Goal: Transaction & Acquisition: Purchase product/service

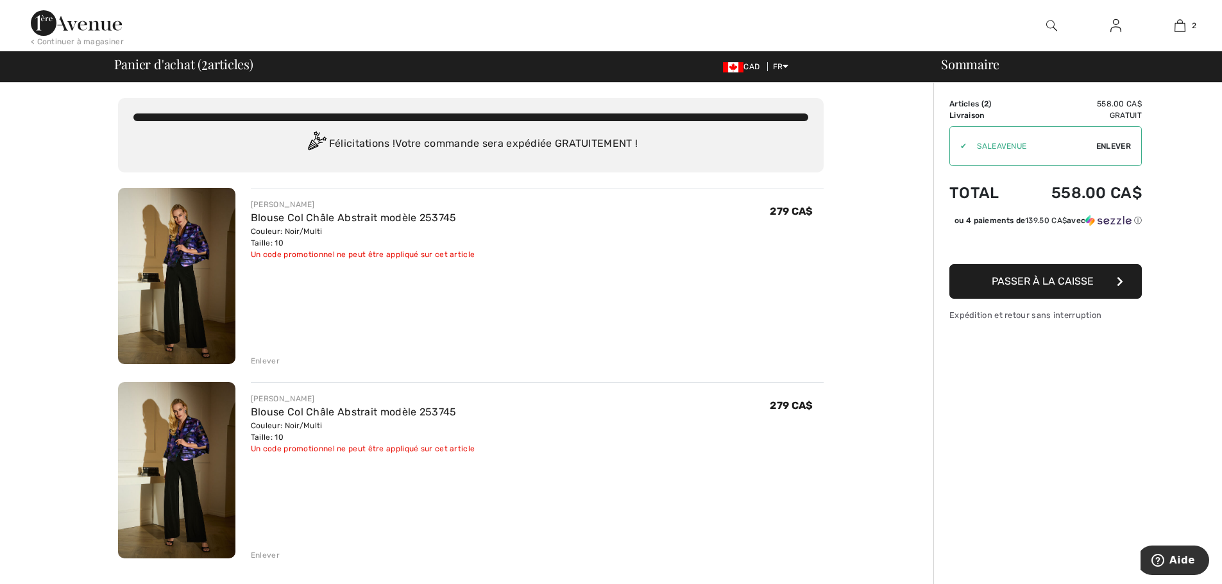
click at [262, 359] on div "Enlever" at bounding box center [265, 361] width 29 height 12
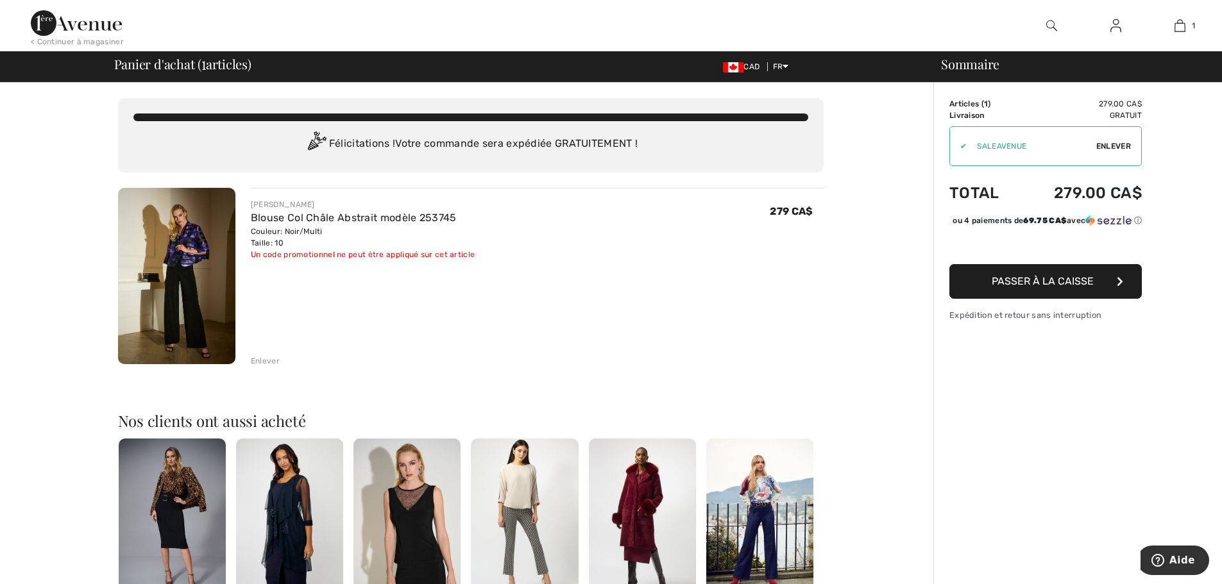
click at [1074, 287] on span "Passer à la caisse" at bounding box center [1043, 281] width 102 height 12
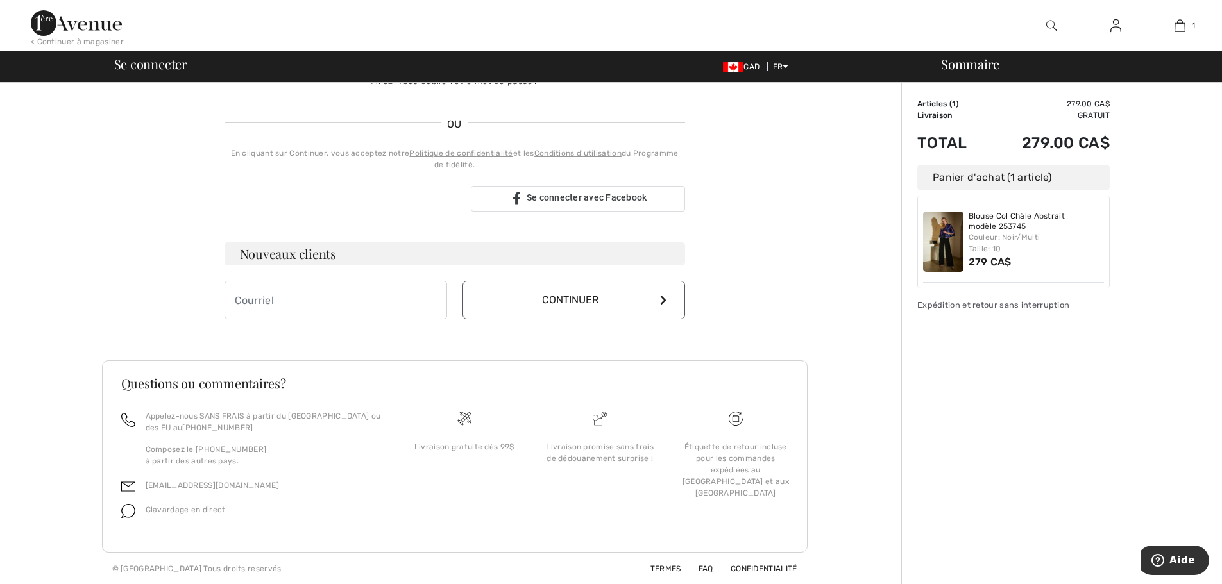
scroll to position [256, 0]
click at [662, 571] on link "Termes" at bounding box center [658, 568] width 46 height 9
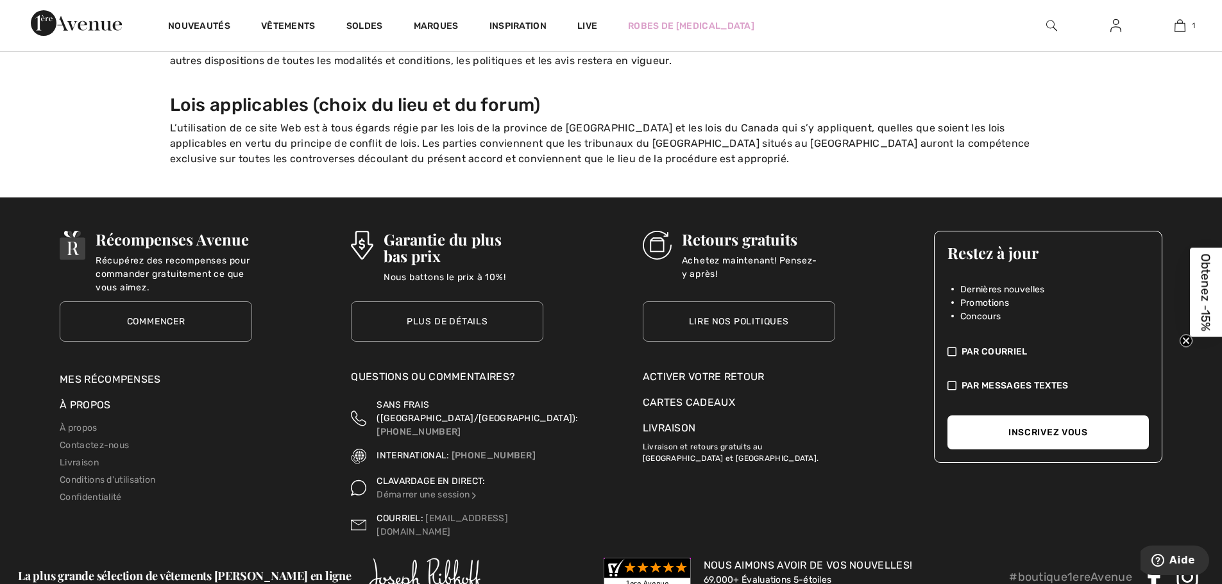
scroll to position [1924, 0]
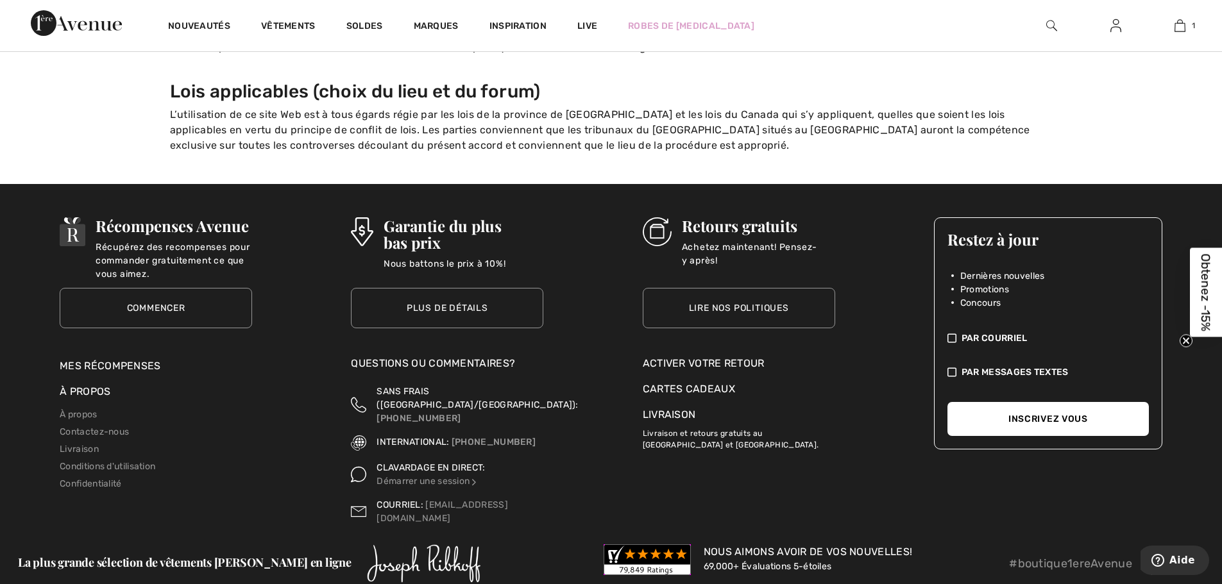
click at [665, 409] on link "Livraison" at bounding box center [669, 415] width 53 height 12
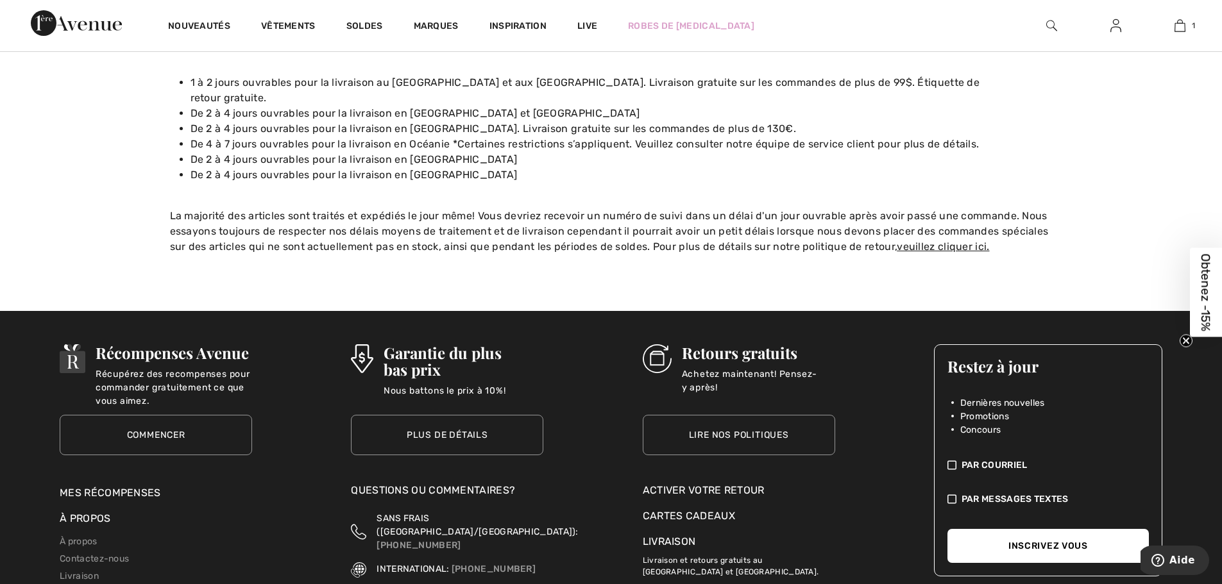
scroll to position [239, 0]
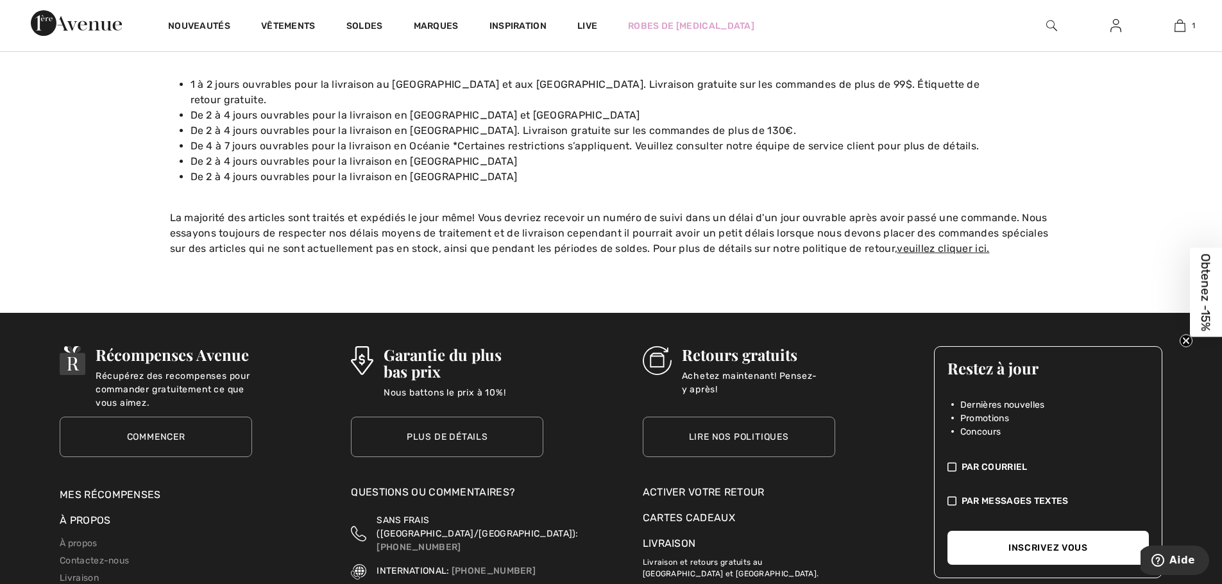
click at [746, 425] on link "Lire nos politiques" at bounding box center [739, 437] width 192 height 40
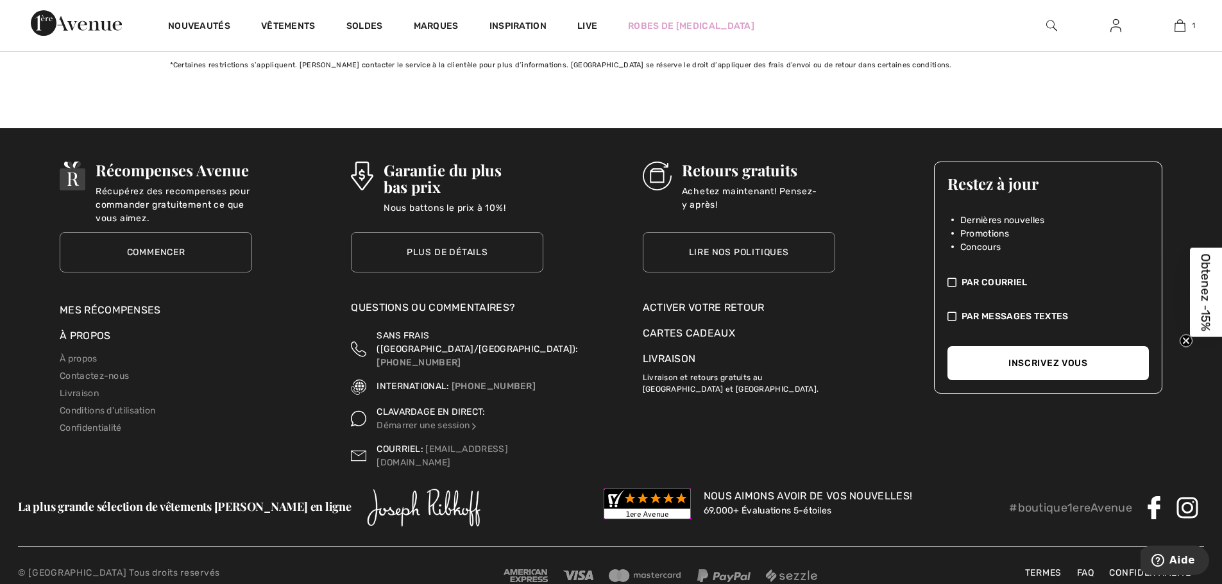
scroll to position [1446, 0]
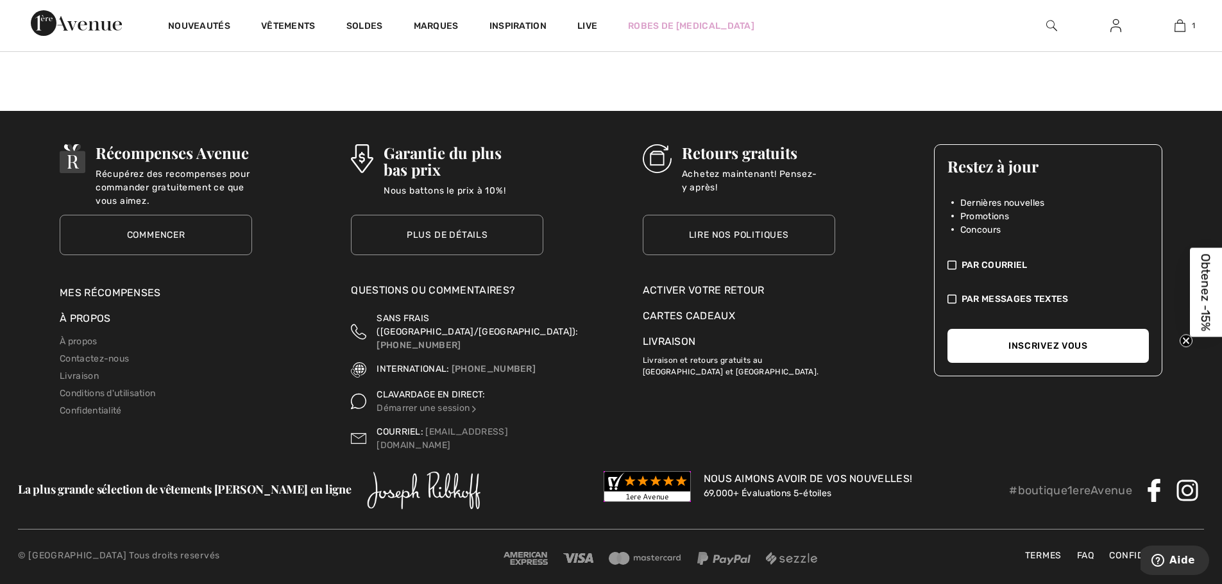
click at [717, 298] on div "Activer votre retour" at bounding box center [739, 290] width 192 height 15
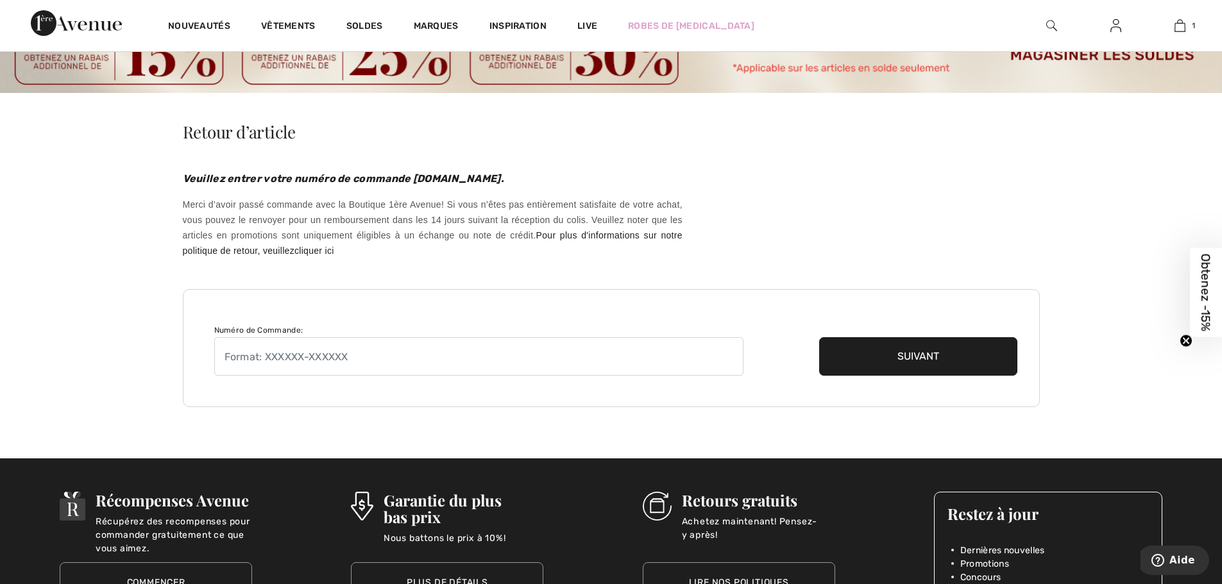
scroll to position [64, 0]
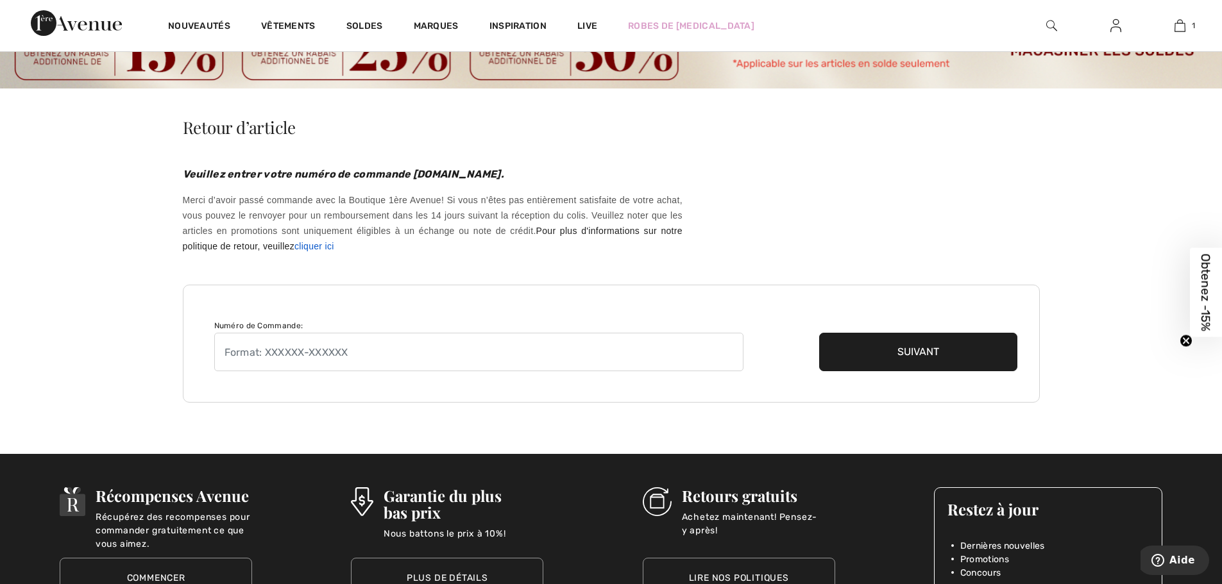
click at [334, 248] on link "cliquer ici" at bounding box center [314, 246] width 40 height 10
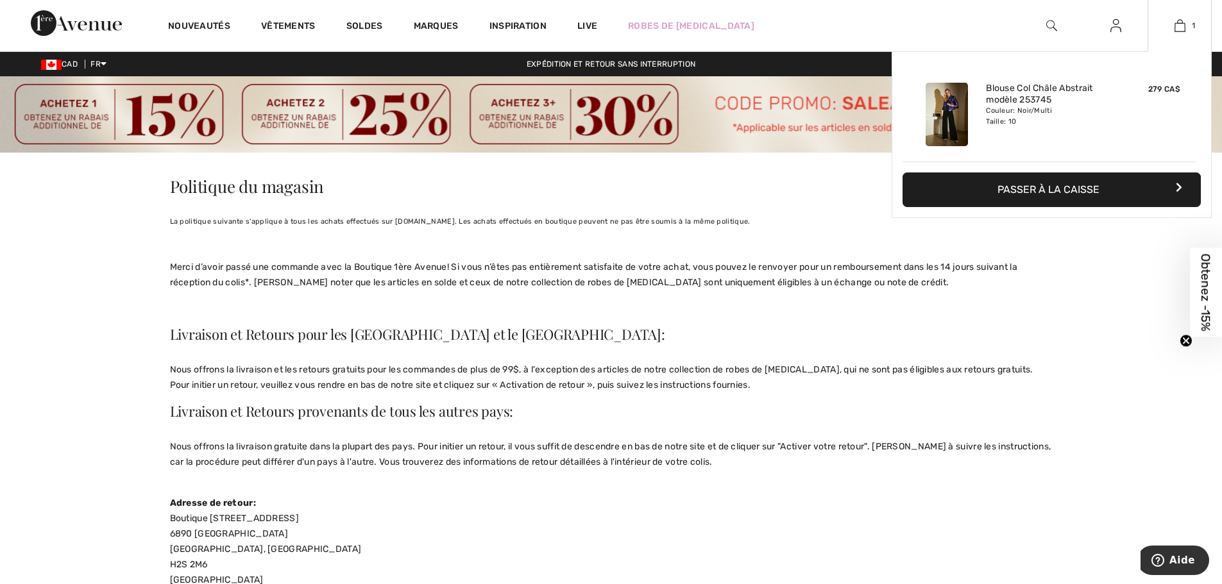
click at [1065, 187] on button "Passer à la caisse" at bounding box center [1052, 190] width 298 height 35
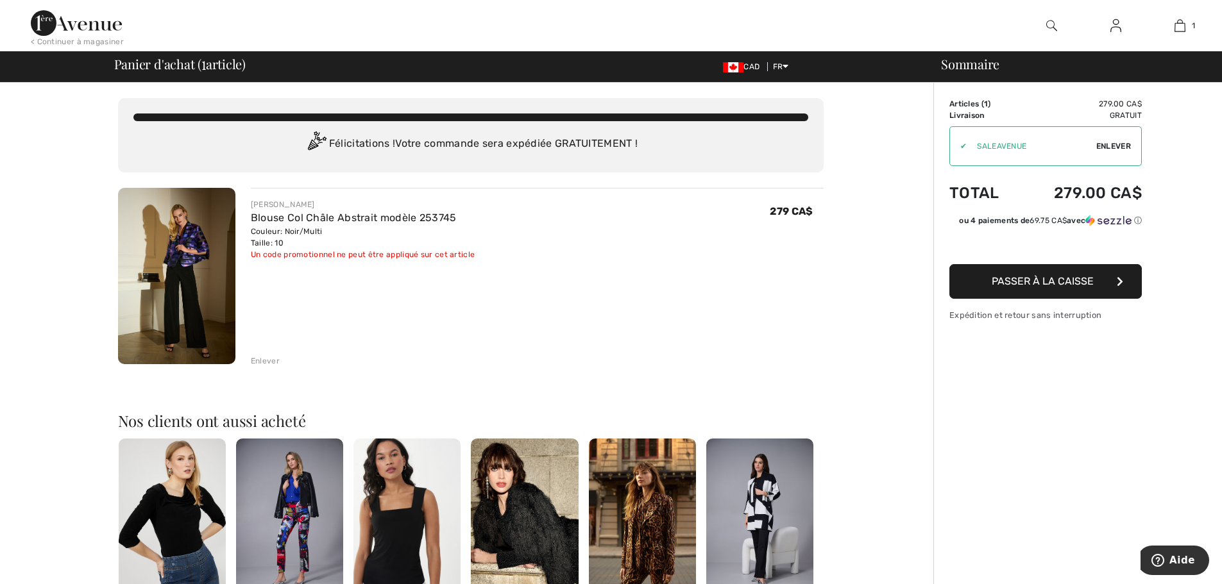
click at [1060, 287] on button "Passer à la caisse" at bounding box center [1045, 281] width 192 height 35
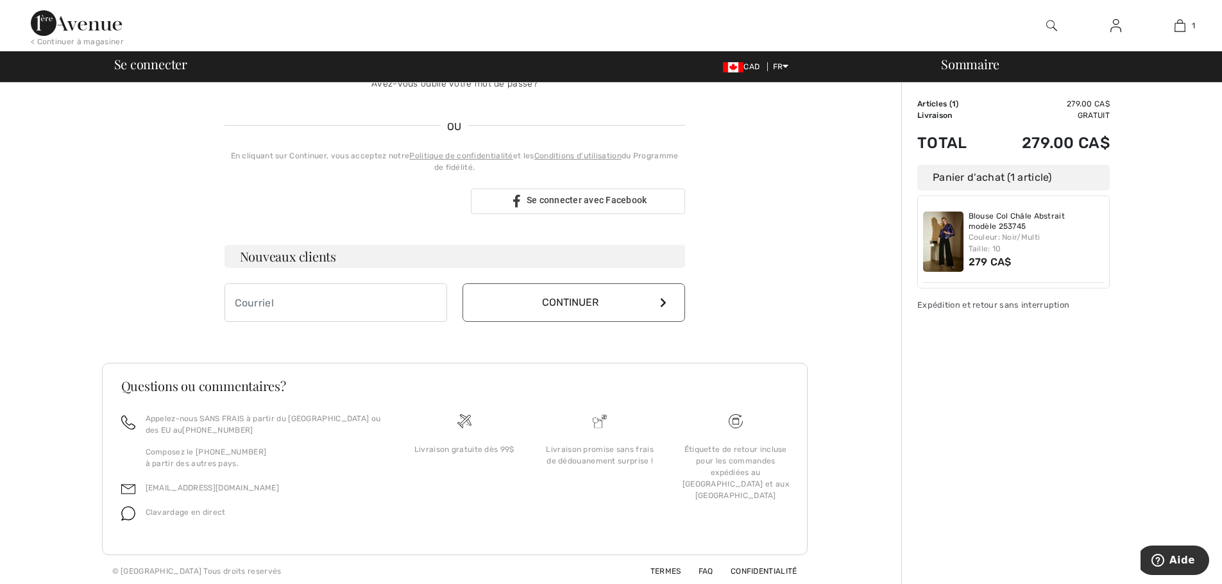
scroll to position [256, 0]
click at [573, 306] on button "Continuer" at bounding box center [573, 299] width 223 height 38
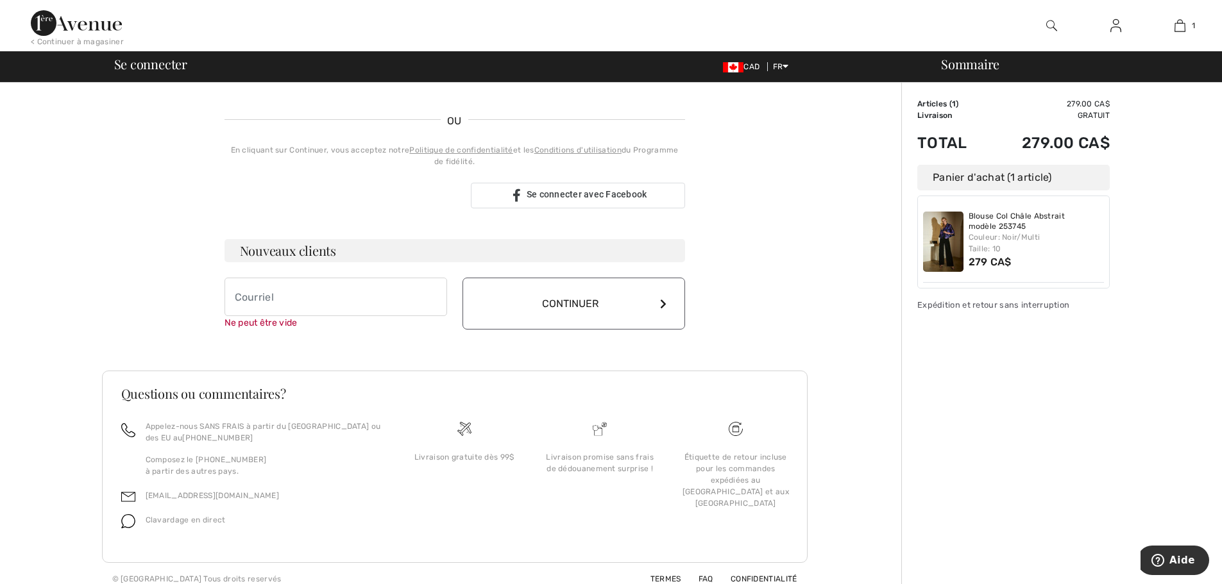
scroll to position [269, 0]
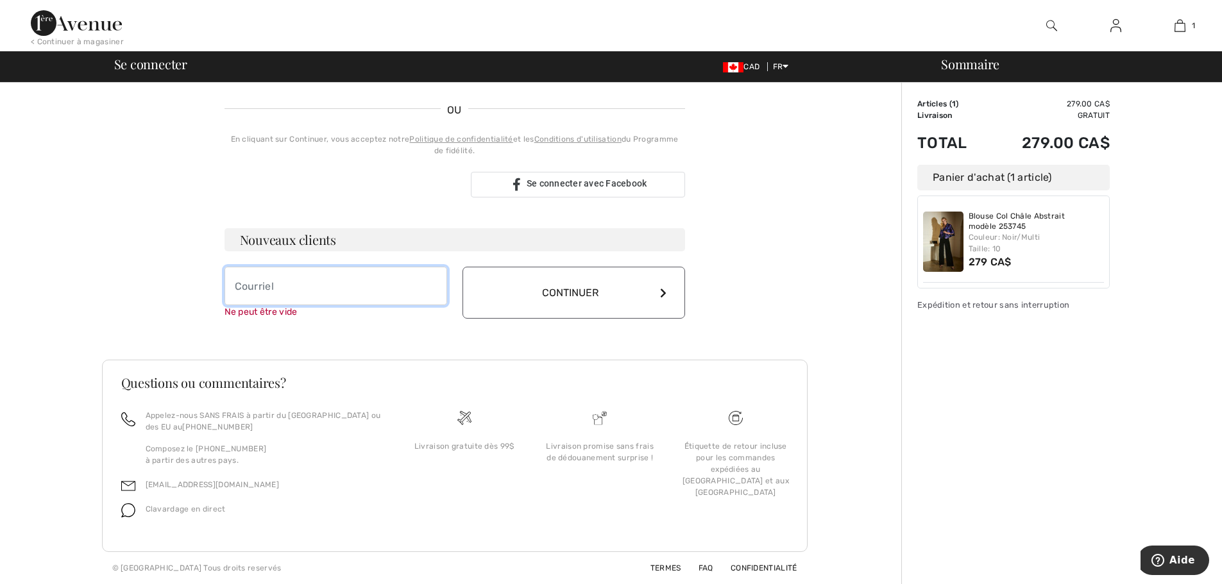
click at [289, 294] on input "email" at bounding box center [336, 286] width 223 height 38
type input "[EMAIL_ADDRESS][DOMAIN_NAME]"
click at [576, 291] on button "Continuer" at bounding box center [573, 293] width 223 height 52
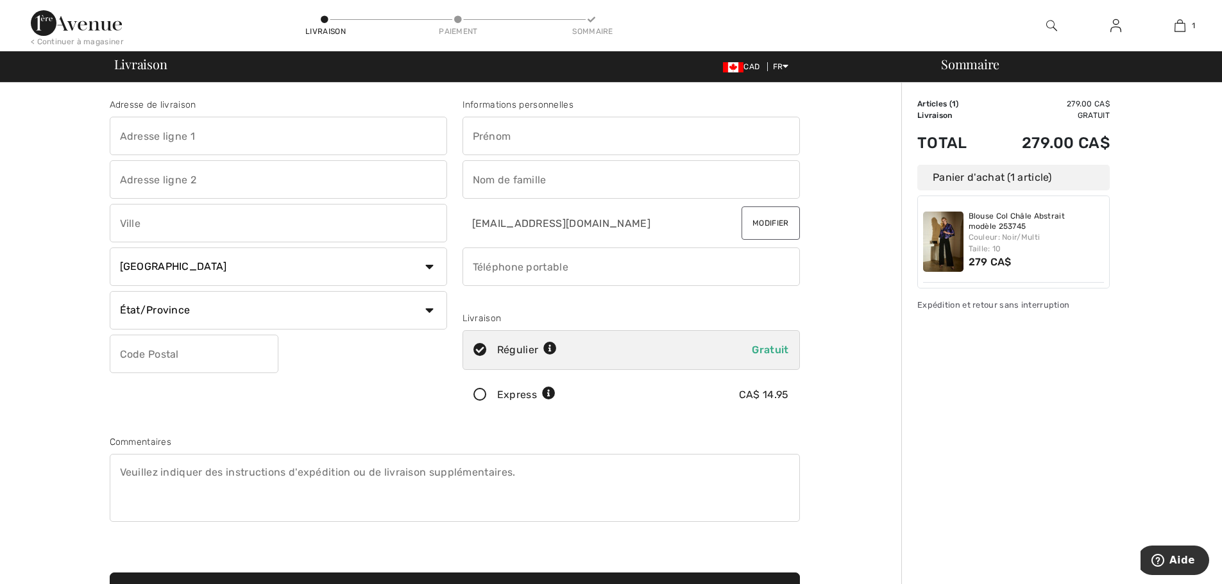
click at [254, 137] on input "text" at bounding box center [278, 136] width 337 height 38
type input "1370 de [GEOGRAPHIC_DATA]"
type input "[GEOGRAPHIC_DATA]"
select select "QC"
type input "G1S 2G1"
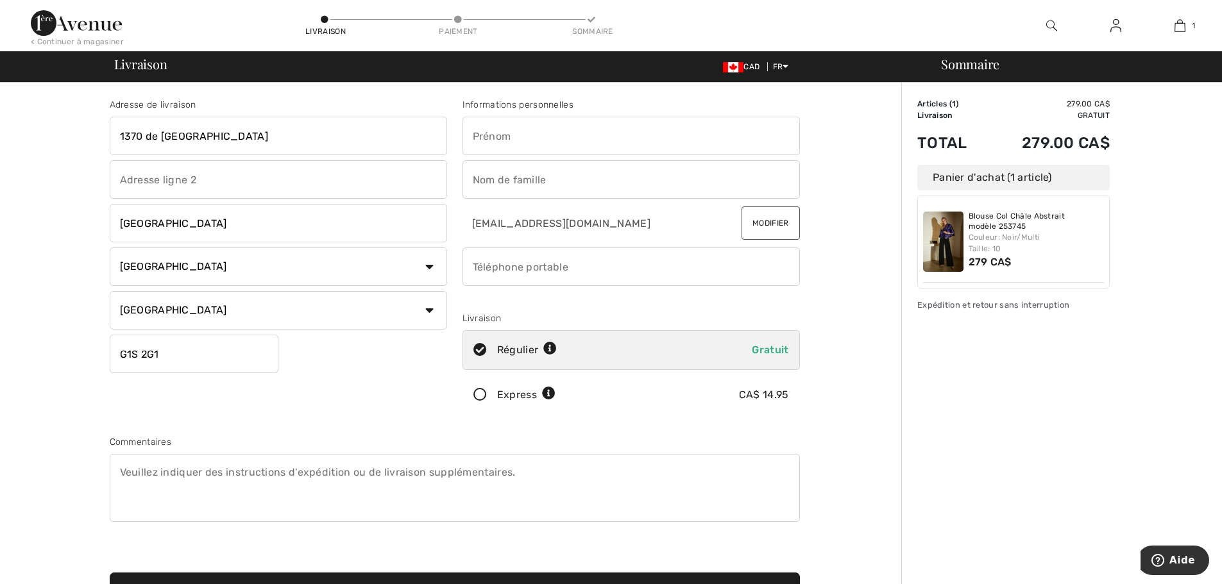
type input "[PERSON_NAME]"
type input "4182627882"
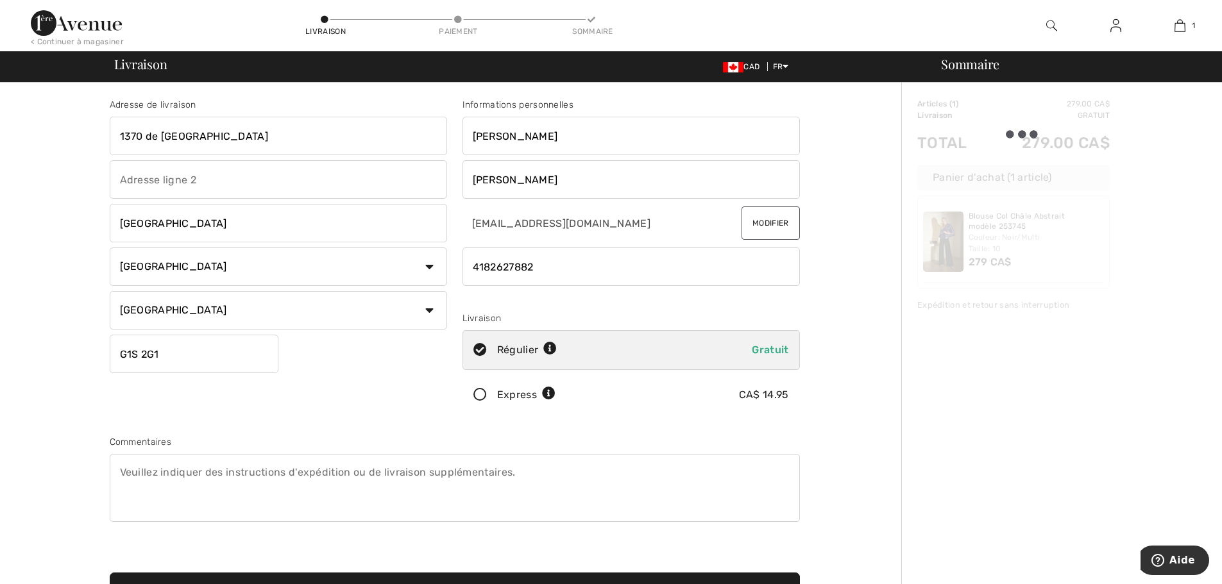
type input "G1S2G1"
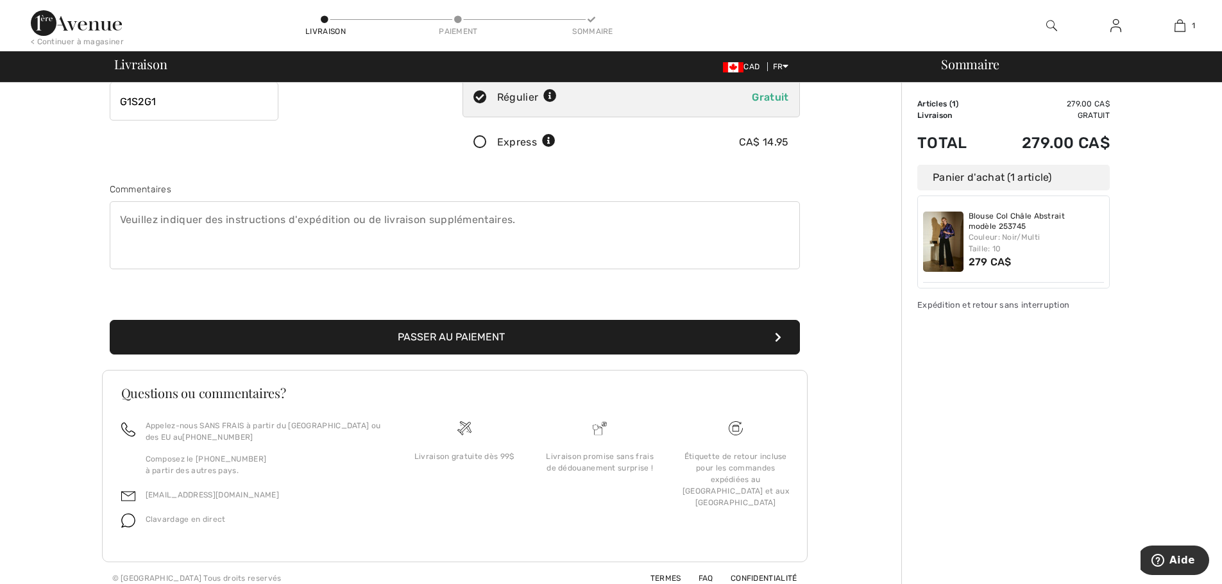
scroll to position [263, 0]
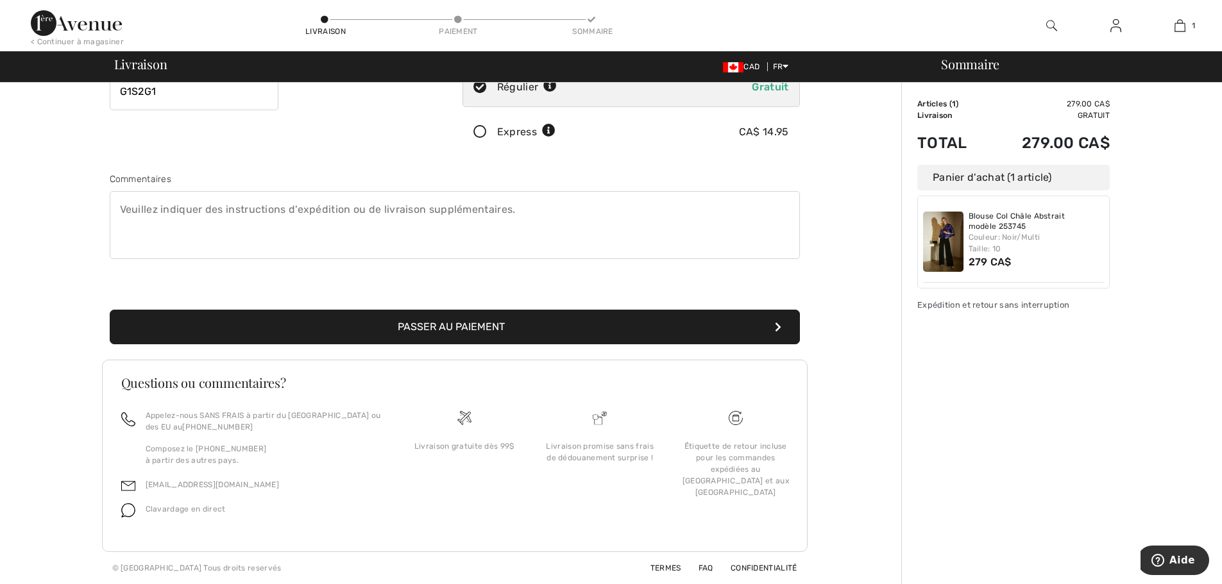
click at [779, 326] on icon "submit" at bounding box center [778, 327] width 6 height 10
